Goal: Information Seeking & Learning: Understand process/instructions

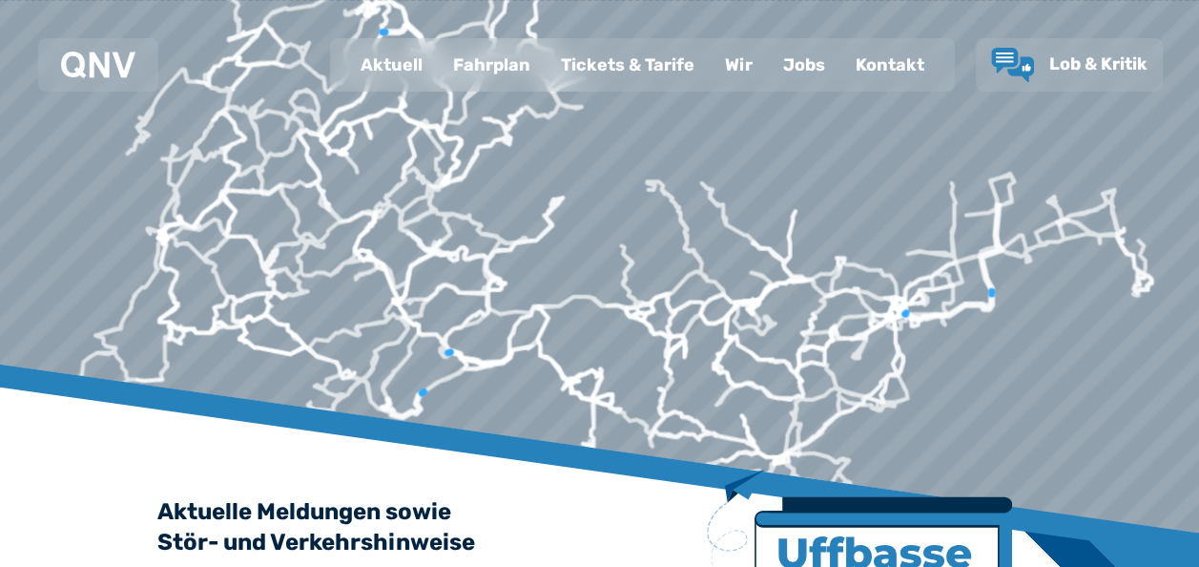
click at [481, 71] on div "Fahrplan" at bounding box center [492, 65] width 108 height 50
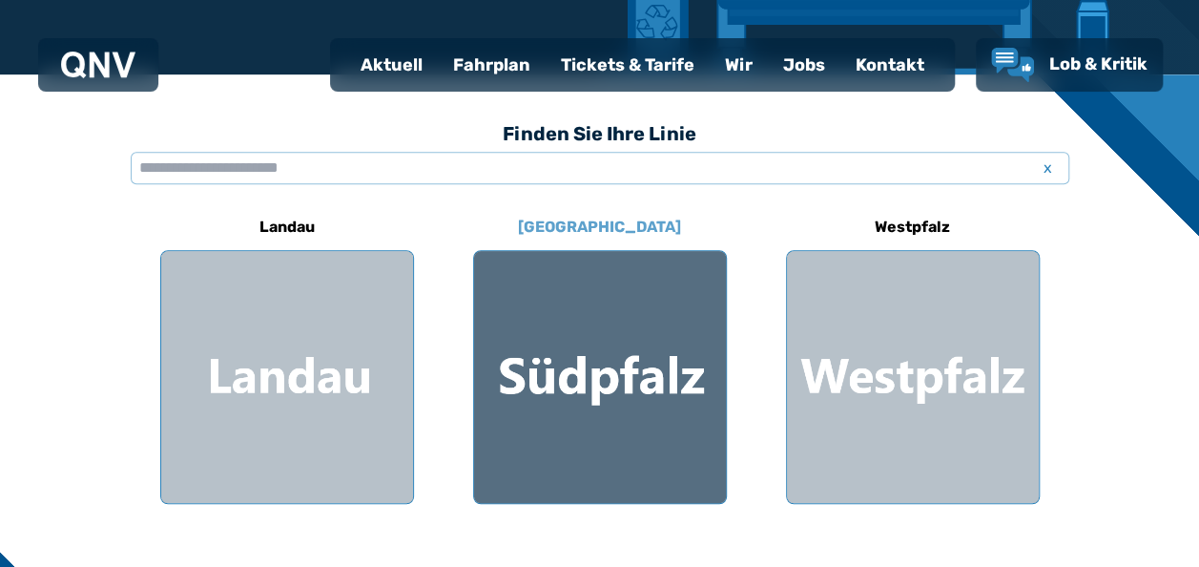
scroll to position [477, 0]
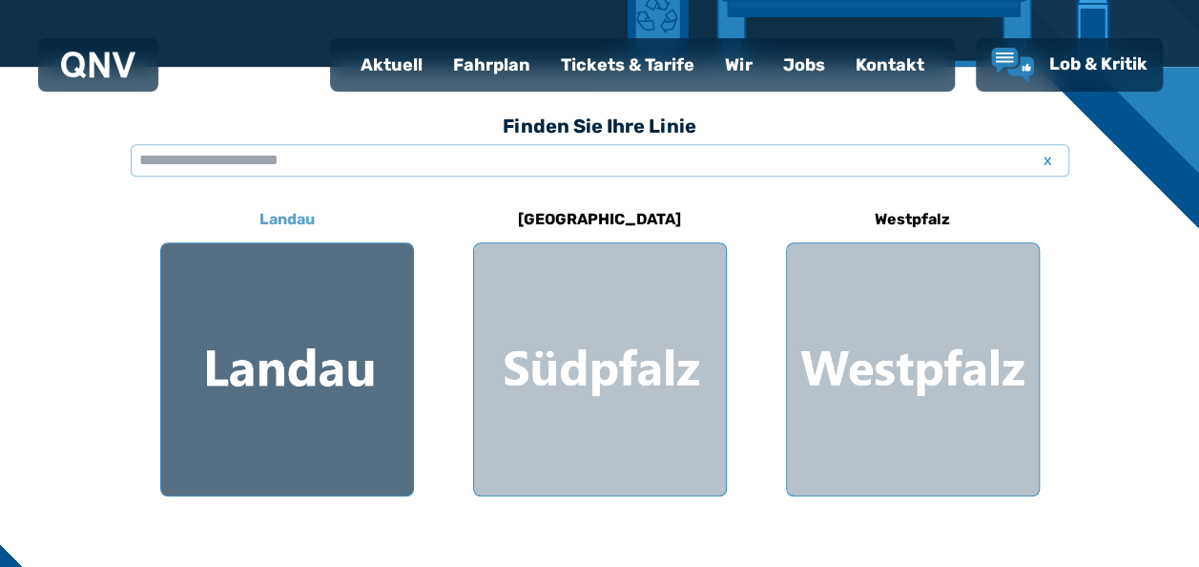
click at [309, 352] on div at bounding box center [287, 369] width 252 height 252
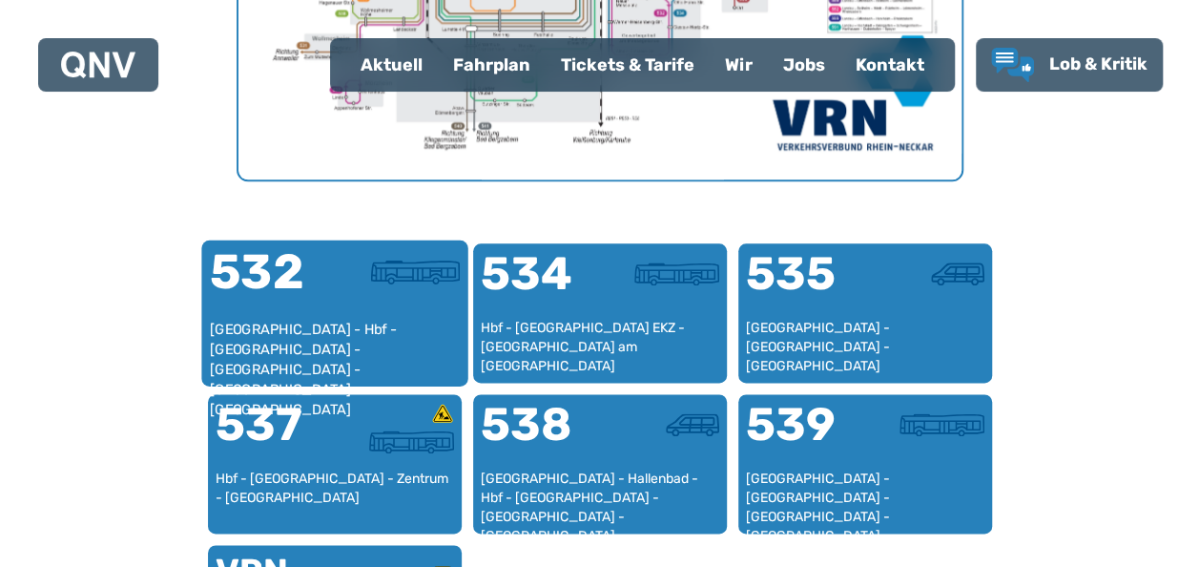
scroll to position [1160, 0]
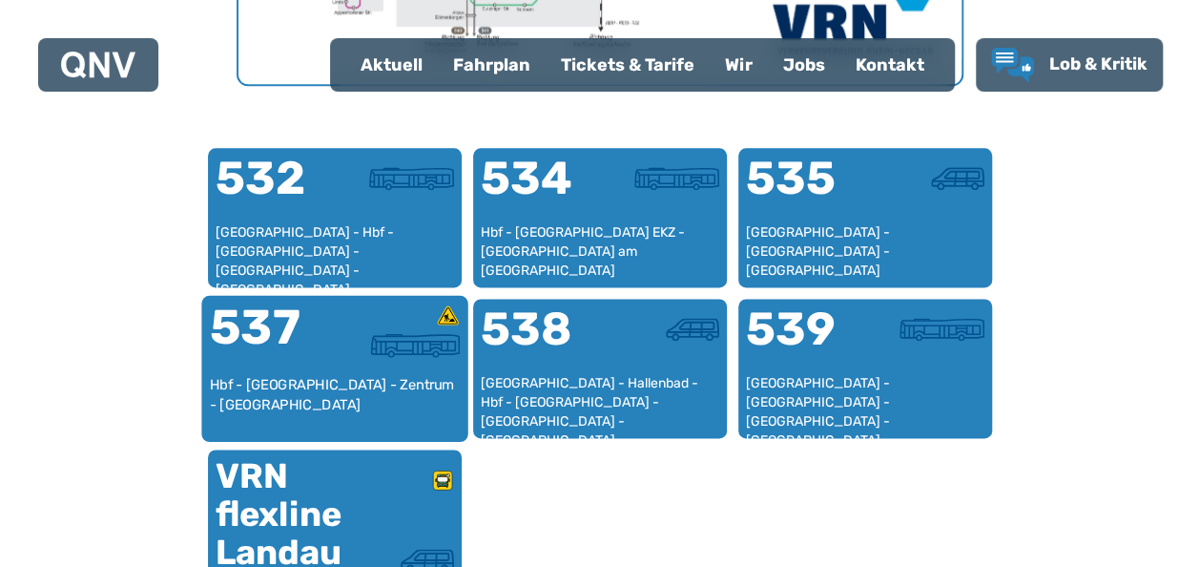
click at [351, 402] on div "Hbf - [GEOGRAPHIC_DATA] - Zentrum - [GEOGRAPHIC_DATA]" at bounding box center [334, 404] width 251 height 58
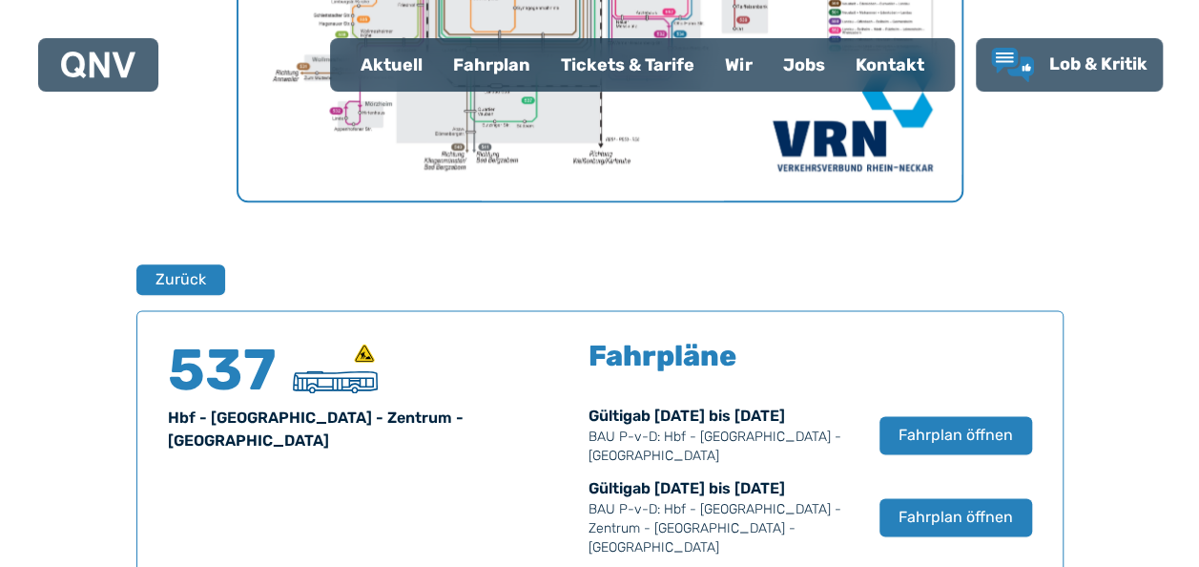
scroll to position [1257, 0]
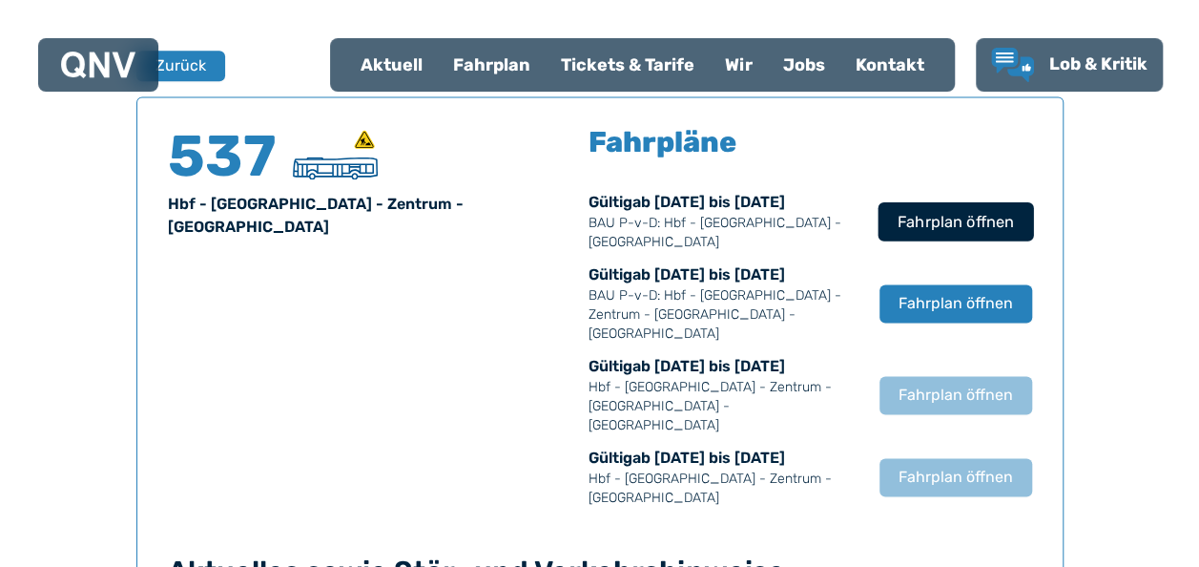
click at [947, 223] on span "Fahrplan öffnen" at bounding box center [955, 221] width 116 height 23
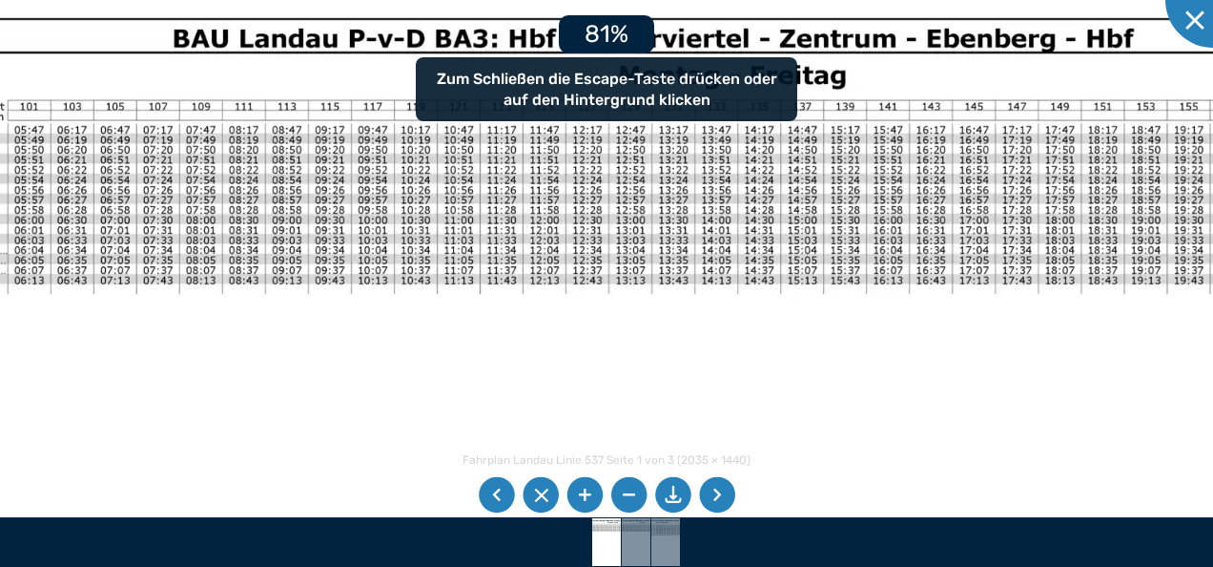
click at [662, 441] on img at bounding box center [594, 535] width 1563 height 1106
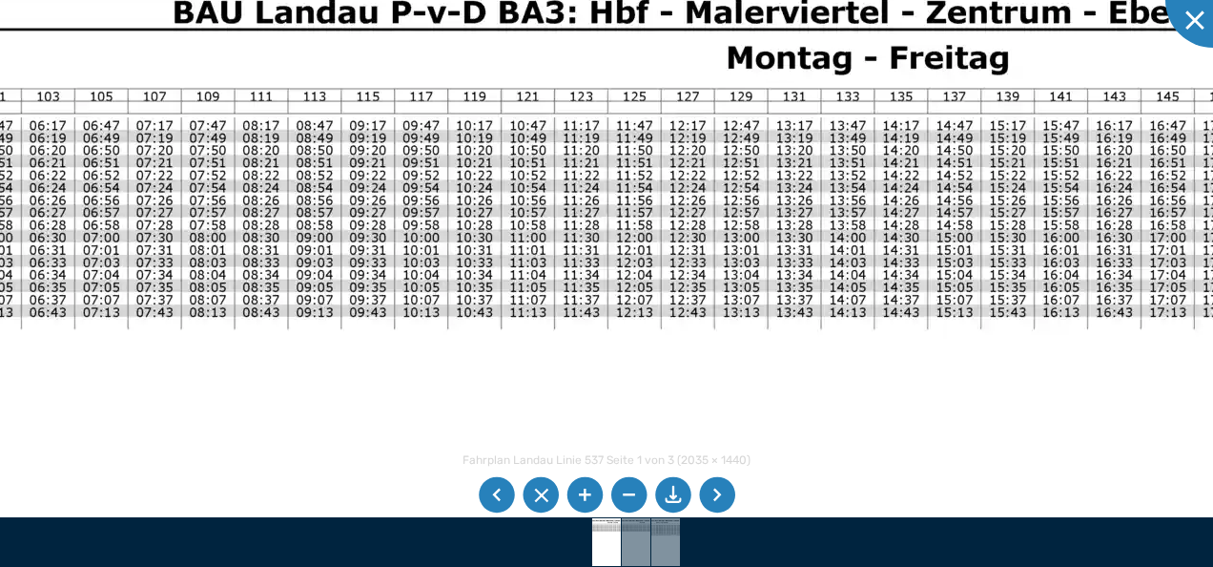
click at [1193, 17] on div at bounding box center [1213, -1] width 95 height 95
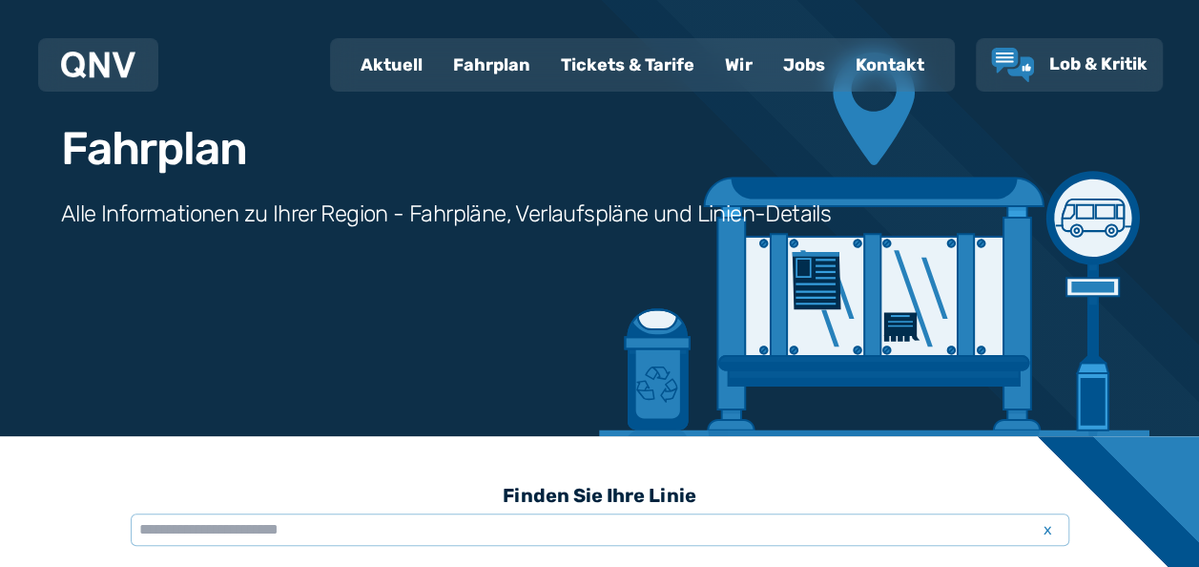
scroll to position [24, 0]
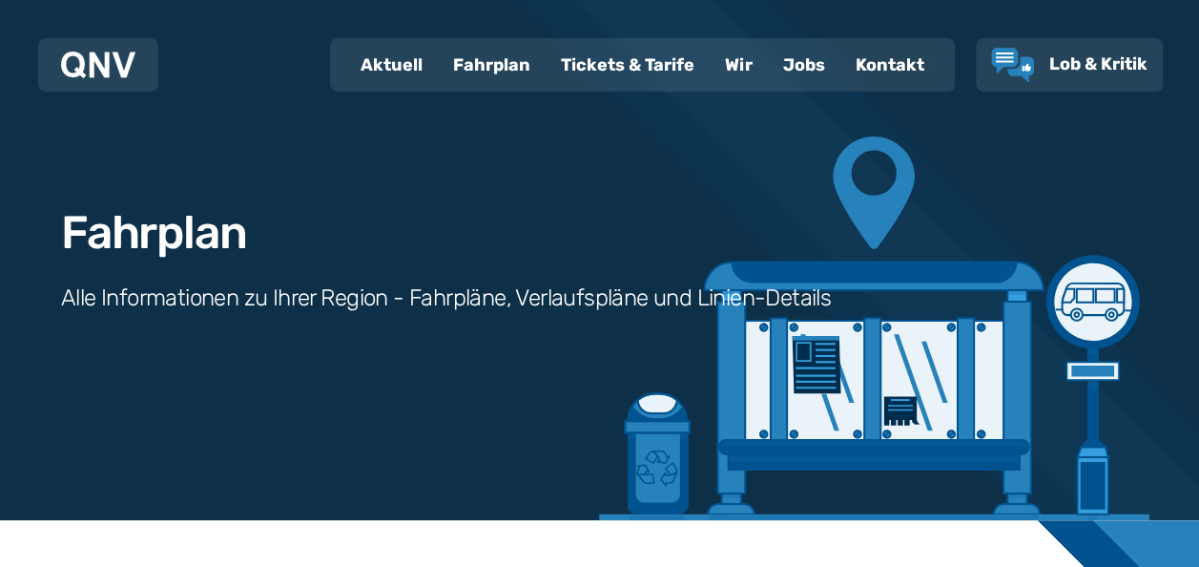
click at [637, 65] on div "Tickets & Tarife" at bounding box center [628, 65] width 164 height 50
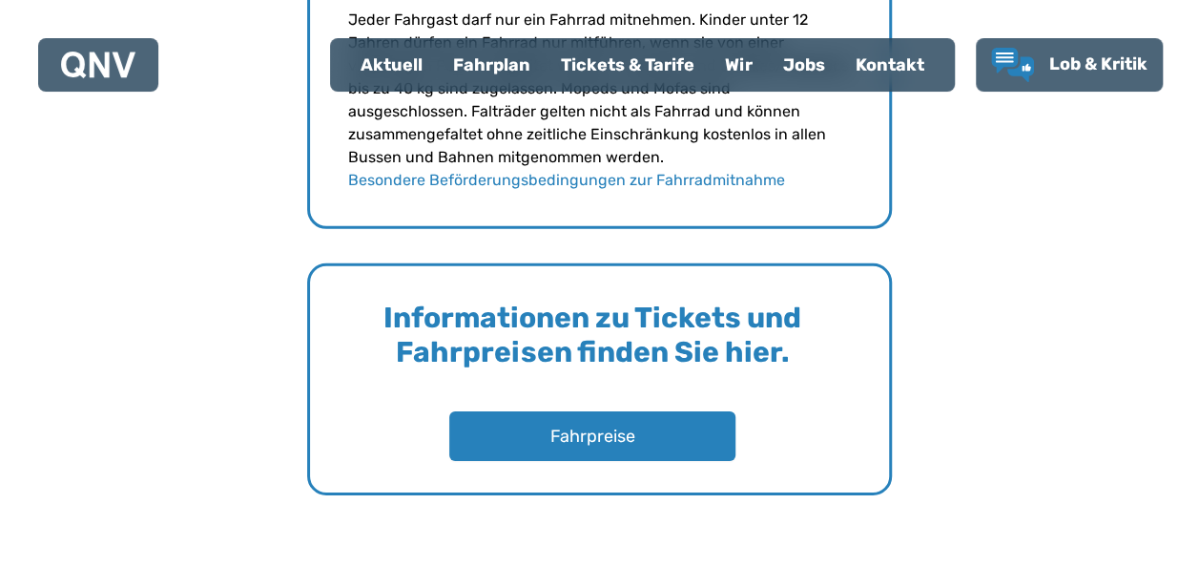
scroll to position [2861, 0]
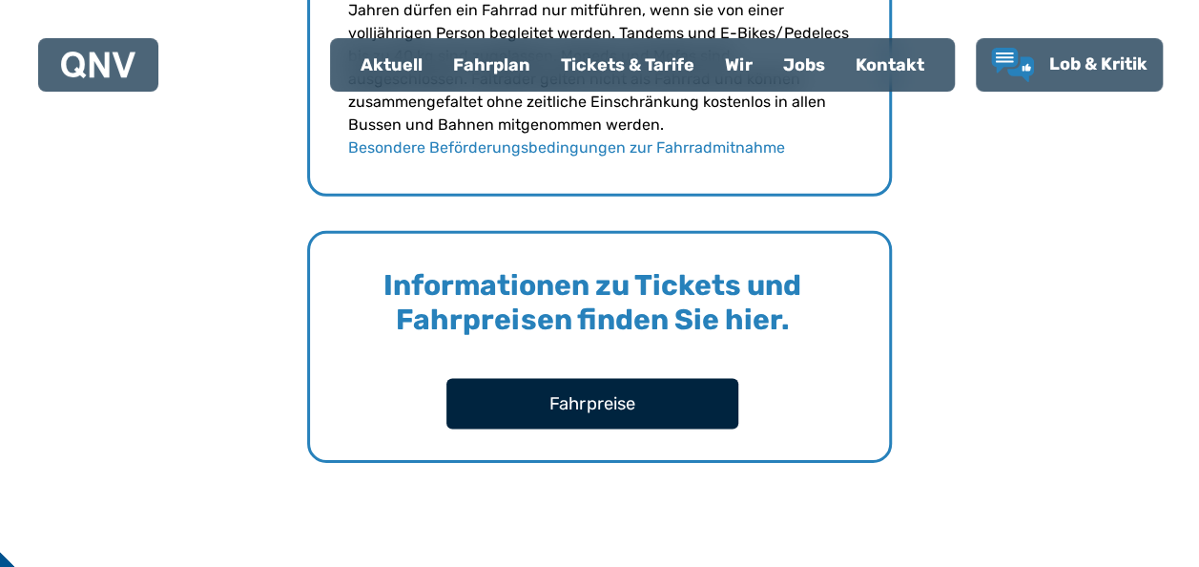
click at [607, 401] on button "Fahrpreise" at bounding box center [592, 403] width 292 height 51
